Goal: Task Accomplishment & Management: Complete application form

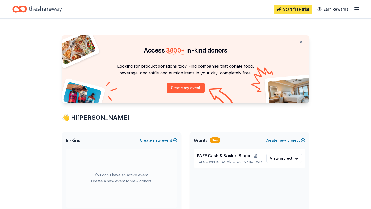
click at [296, 10] on link "Start free trial" at bounding box center [293, 9] width 38 height 9
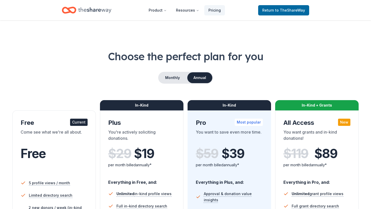
click at [207, 79] on button "Annual" at bounding box center [199, 77] width 25 height 11
click at [273, 10] on span "Return to TheShareWay" at bounding box center [283, 10] width 43 height 6
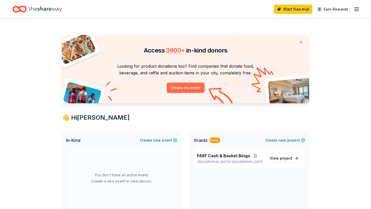
click at [186, 89] on button "Create my event" at bounding box center [186, 88] width 38 height 10
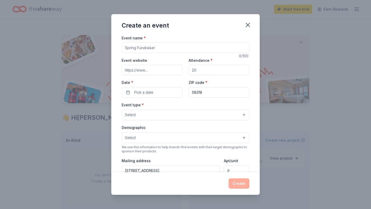
click at [158, 46] on input "Event name *" at bounding box center [186, 48] width 128 height 10
type input "F"
type input "PAEF Paint Night"
click at [200, 73] on input "Attendance *" at bounding box center [219, 70] width 61 height 10
click at [199, 73] on input "Attendance *" at bounding box center [219, 70] width 61 height 10
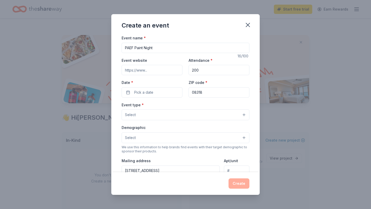
type input "200"
click at [165, 116] on button "Select" at bounding box center [186, 115] width 128 height 11
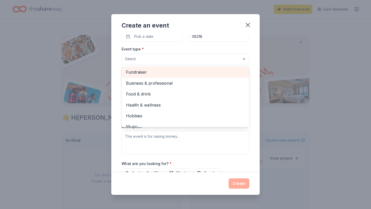
click at [173, 71] on span "Fundraiser" at bounding box center [185, 72] width 119 height 7
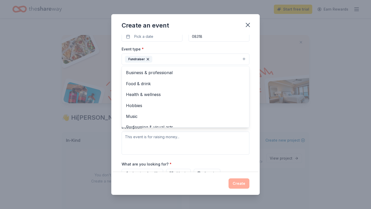
click at [214, 52] on div "Event type * Fundraiser Business & professional Food & drink Health & wellness …" at bounding box center [186, 55] width 128 height 19
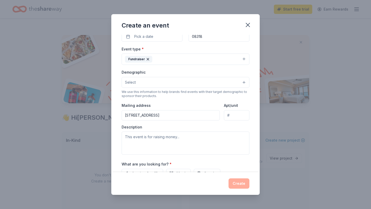
click at [208, 116] on input "[STREET_ADDRESS]" at bounding box center [171, 115] width 98 height 10
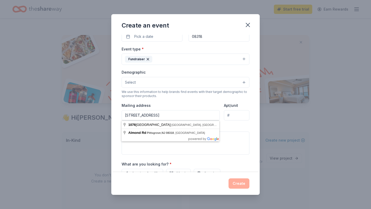
drag, startPoint x: 204, startPoint y: 115, endPoint x: 122, endPoint y: 113, distance: 82.3
click at [122, 113] on input "[STREET_ADDRESS]" at bounding box center [171, 115] width 98 height 10
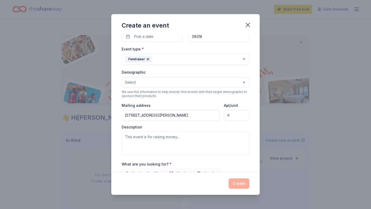
type input "[STREET_ADDRESS][PERSON_NAME]"
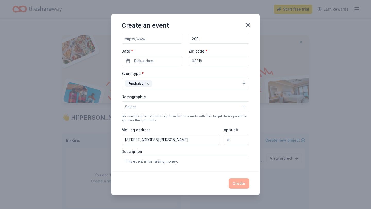
scroll to position [27, 0]
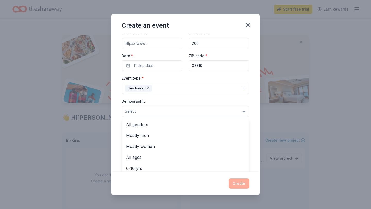
click at [190, 115] on button "Select" at bounding box center [186, 111] width 128 height 11
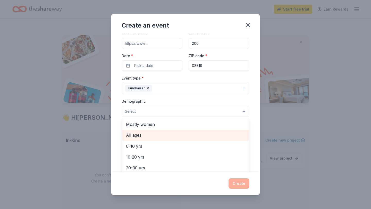
click at [179, 139] on div "All ages" at bounding box center [185, 135] width 127 height 11
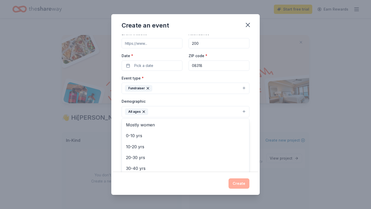
click at [165, 65] on div "Event name * PAEF Paint Night 16 /100 Event website Attendance * 200 Date * Pic…" at bounding box center [186, 127] width 128 height 239
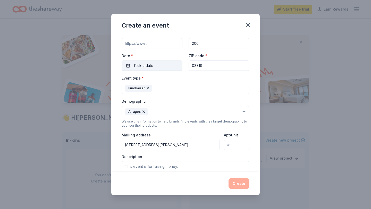
click at [165, 65] on button "Pick a date" at bounding box center [152, 66] width 61 height 10
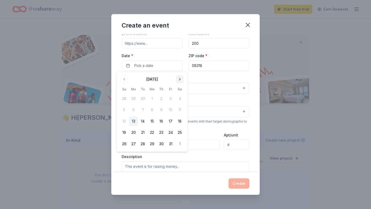
click at [179, 80] on button "Go to next month" at bounding box center [179, 79] width 7 height 7
click at [172, 134] on button "21" at bounding box center [170, 132] width 9 height 9
click at [212, 104] on div "Demographic All ages" at bounding box center [186, 107] width 128 height 19
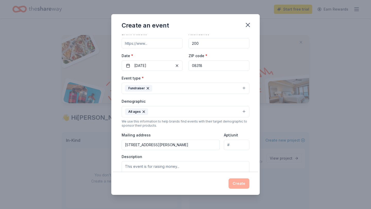
click at [154, 44] on input "Event website" at bounding box center [152, 43] width 61 height 10
paste input "[URL][DOMAIN_NAME]"
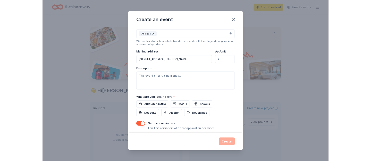
scroll to position [96, 0]
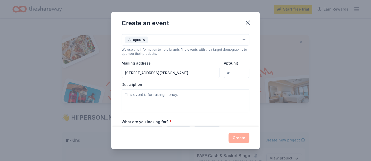
type input "[URL][DOMAIN_NAME]"
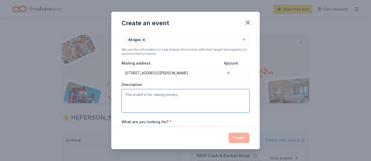
click at [185, 96] on textarea at bounding box center [186, 100] width 128 height 23
type textarea "P"
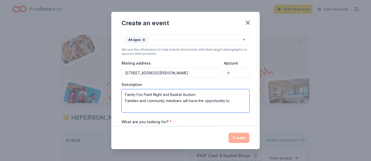
click at [225, 102] on textarea "Family Fun Paint Night and Basket Auction Families and community members will h…" at bounding box center [186, 100] width 128 height 23
click at [226, 103] on textarea "Family Fun Paint Night and Basket Auction Families and community members will h…" at bounding box center [186, 100] width 128 height 23
click at [237, 103] on textarea "Family Fun Paint Night and Basket Auction Families and community members will h…" at bounding box center [186, 100] width 128 height 23
click at [241, 102] on textarea "Family Fun Paint Night and Basket Auction Families and community members will h…" at bounding box center [186, 100] width 128 height 23
click at [192, 109] on textarea "Family Fun Paint Night and Basket Auction Families and community members will h…" at bounding box center [186, 100] width 128 height 23
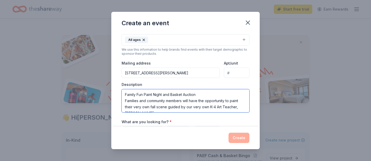
scroll to position [6, 0]
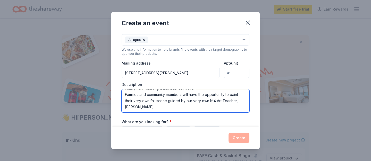
click at [172, 106] on textarea "Family Fun Paint Night and Basket Auction Families and community members will h…" at bounding box center [186, 100] width 128 height 23
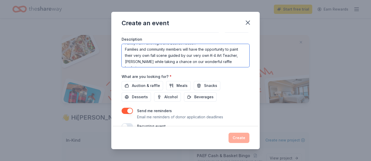
scroll to position [153, 0]
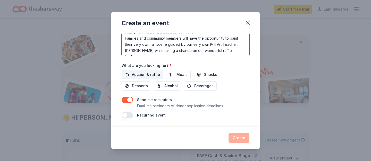
type textarea "Family Fun Paint Night and Basket Auction Families and community members will h…"
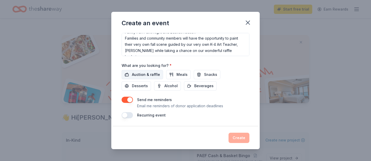
click at [152, 79] on button "Auction & raffle" at bounding box center [143, 74] width 42 height 9
click at [237, 140] on button "Create" at bounding box center [239, 138] width 21 height 10
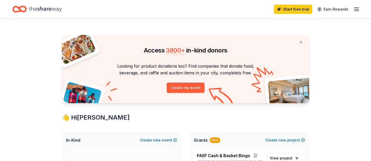
scroll to position [0, 0]
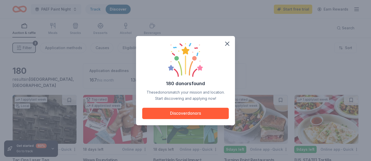
click at [207, 107] on div "180 donors found These donors match your mission and location. Start discoverin…" at bounding box center [185, 80] width 87 height 77
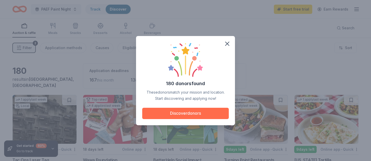
click at [203, 115] on button "Discover donors" at bounding box center [185, 113] width 87 height 11
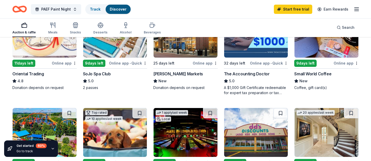
scroll to position [187, 0]
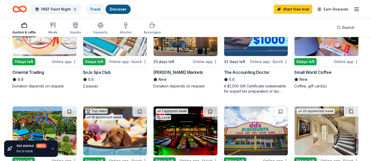
click at [66, 46] on img at bounding box center [45, 31] width 64 height 49
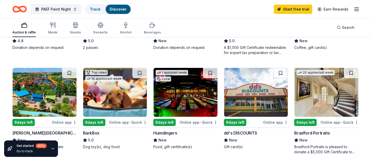
scroll to position [227, 0]
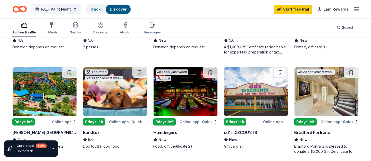
click at [38, 88] on img at bounding box center [45, 92] width 64 height 49
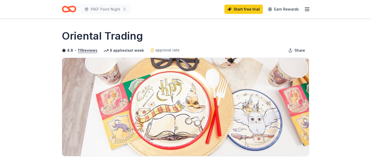
scroll to position [97, 0]
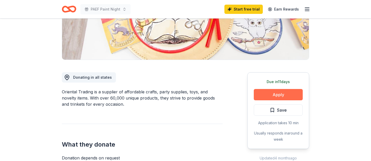
click at [275, 96] on button "Apply" at bounding box center [278, 94] width 49 height 11
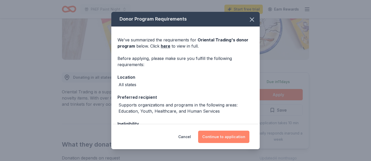
click at [209, 140] on button "Continue to application" at bounding box center [223, 137] width 51 height 12
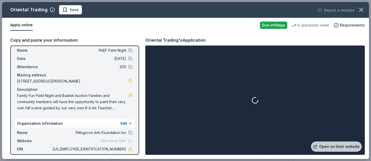
scroll to position [44, 0]
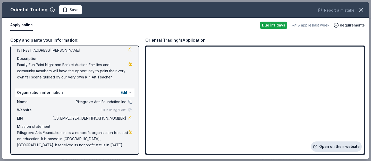
click at [325, 146] on link "Open on their website" at bounding box center [336, 147] width 51 height 10
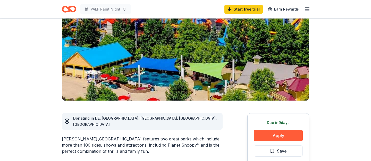
scroll to position [122, 0]
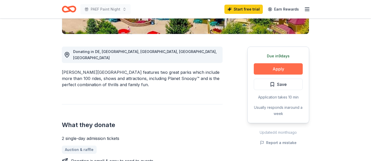
click at [274, 67] on button "Apply" at bounding box center [278, 68] width 49 height 11
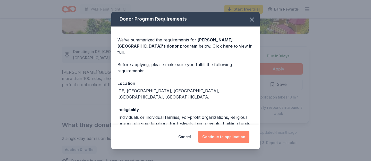
click at [217, 136] on button "Continue to application" at bounding box center [223, 137] width 51 height 12
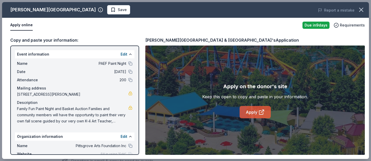
click at [247, 113] on link "Apply" at bounding box center [255, 112] width 31 height 12
